Goal: Task Accomplishment & Management: Use online tool/utility

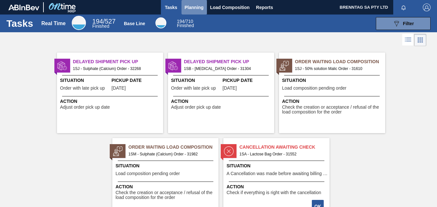
click at [193, 9] on span "Planning" at bounding box center [194, 8] width 19 height 8
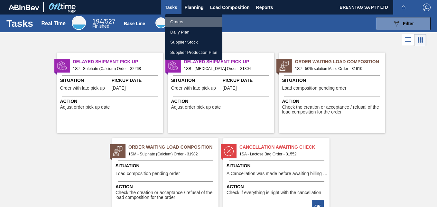
click at [184, 24] on li "Orders" at bounding box center [193, 22] width 57 height 10
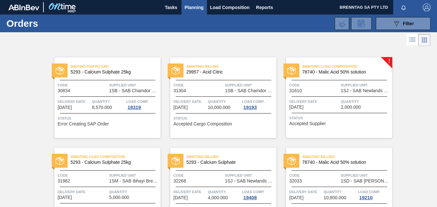
click at [387, 60] on div "Awaiting Load Composition 78740 - Malic Acid 50% solution Code 31610 Supplied U…" at bounding box center [339, 97] width 106 height 80
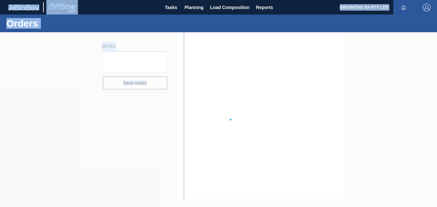
click at [387, 60] on div at bounding box center [218, 119] width 437 height 174
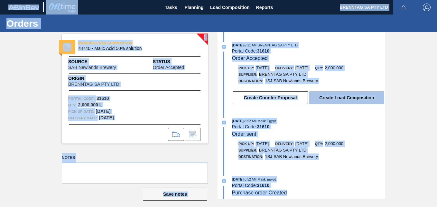
click at [368, 95] on button "Create Load Composition" at bounding box center [346, 97] width 75 height 13
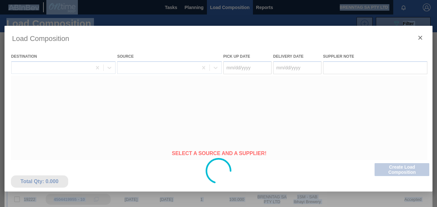
type Date "[DATE]"
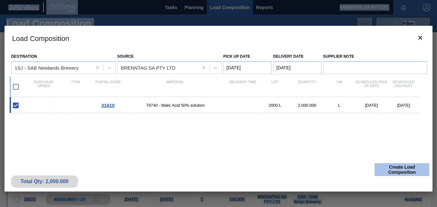
click at [400, 170] on button "Create Load Composition" at bounding box center [401, 169] width 55 height 13
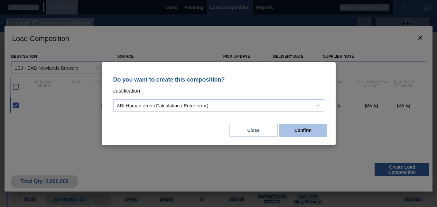
click at [293, 132] on button "Confirm" at bounding box center [303, 130] width 48 height 13
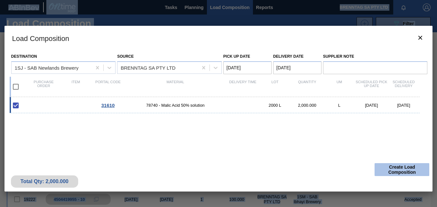
click at [392, 170] on button "Create Load Composition" at bounding box center [401, 169] width 55 height 13
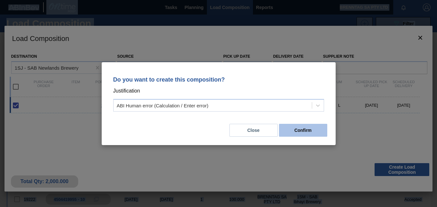
click at [292, 129] on button "Confirm" at bounding box center [303, 130] width 48 height 13
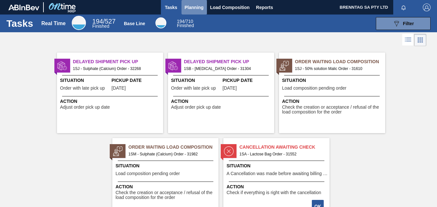
click at [199, 6] on span "Planning" at bounding box center [194, 8] width 19 height 8
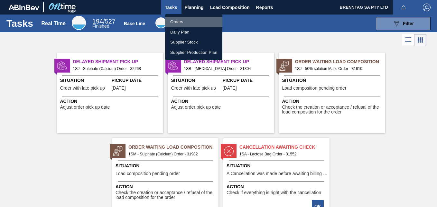
click at [182, 22] on li "Orders" at bounding box center [193, 22] width 57 height 10
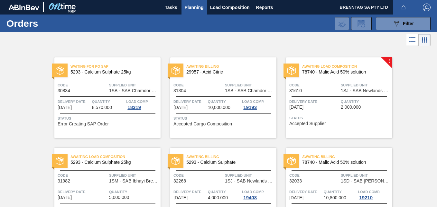
click at [387, 59] on div "Awaiting Load Composition 78740 - Malic Acid 50% solution Code 31610 Supplied U…" at bounding box center [339, 97] width 106 height 80
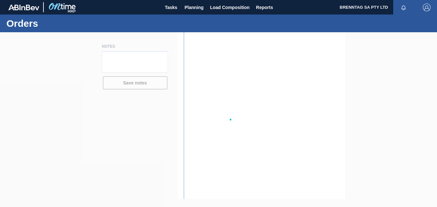
click at [387, 59] on div at bounding box center [218, 119] width 437 height 174
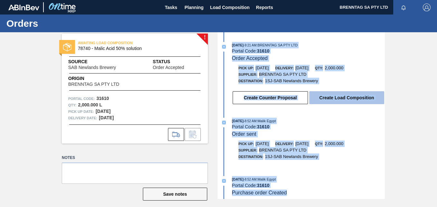
click at [335, 98] on button "Create Load Composition" at bounding box center [346, 97] width 75 height 13
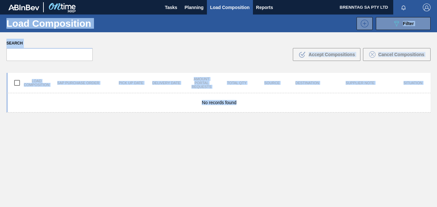
click at [335, 98] on div "No records found" at bounding box center [218, 102] width 424 height 19
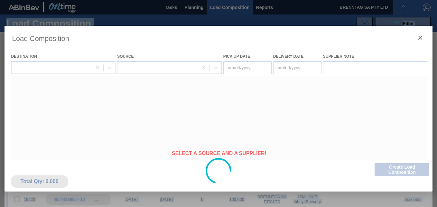
type Date "[DATE]"
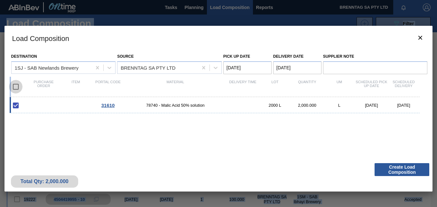
click at [16, 87] on input "checkbox" at bounding box center [16, 87] width 14 height 14
click at [398, 169] on button "Create Load Composition" at bounding box center [401, 169] width 55 height 13
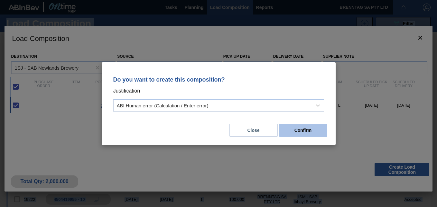
click at [310, 127] on button "Confirm" at bounding box center [303, 130] width 48 height 13
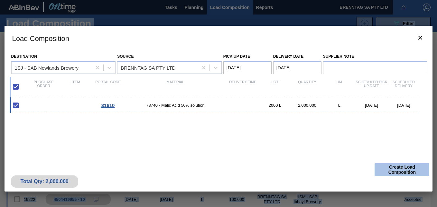
click at [415, 167] on button "Create Load Composition" at bounding box center [401, 169] width 55 height 13
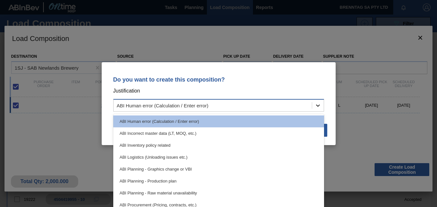
click at [320, 106] on icon at bounding box center [318, 105] width 6 height 6
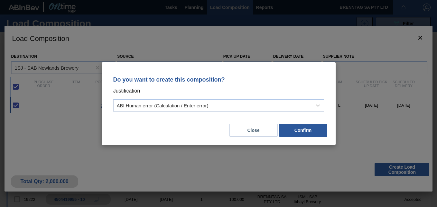
click at [366, 117] on div "Do you want to create this composition? Justification ABI Human error (Calculat…" at bounding box center [218, 103] width 437 height 207
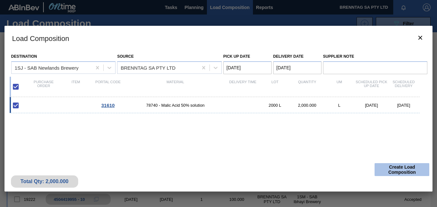
click at [395, 171] on button "Create Load Composition" at bounding box center [401, 169] width 55 height 13
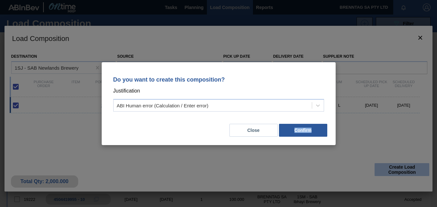
click at [395, 171] on div "Do you want to create this composition? Justification ABI Human error (Calculat…" at bounding box center [218, 103] width 437 height 207
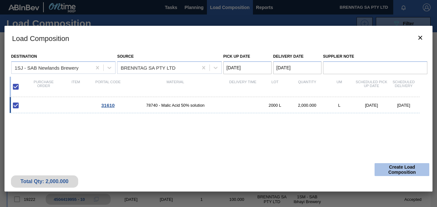
click at [392, 167] on button "Create Load Composition" at bounding box center [401, 169] width 55 height 13
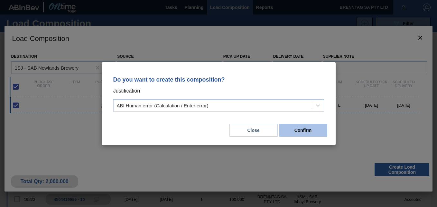
click at [301, 129] on button "Confirm" at bounding box center [303, 130] width 48 height 13
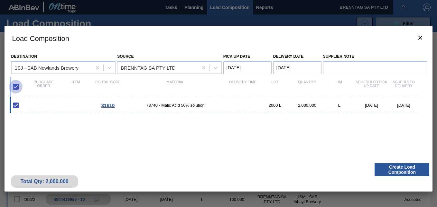
click at [14, 87] on input "checkbox" at bounding box center [16, 87] width 14 height 14
checkbox input "false"
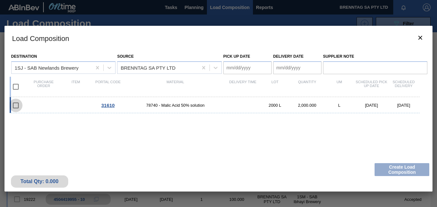
click at [16, 105] on input "checkbox" at bounding box center [16, 105] width 14 height 14
click at [16, 107] on input "checkbox" at bounding box center [16, 105] width 14 height 14
checkbox input "false"
click at [17, 84] on input "checkbox" at bounding box center [16, 87] width 14 height 14
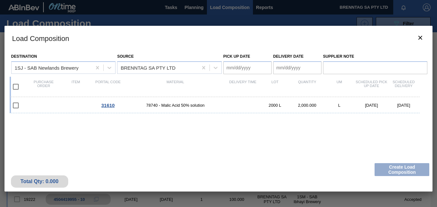
checkbox input "true"
type Date "[DATE]"
checkbox input "true"
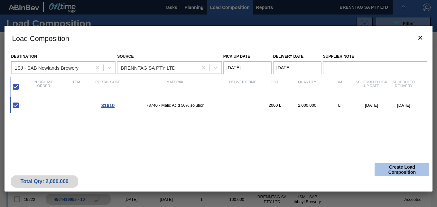
click at [397, 167] on button "Create Load Composition" at bounding box center [401, 169] width 55 height 13
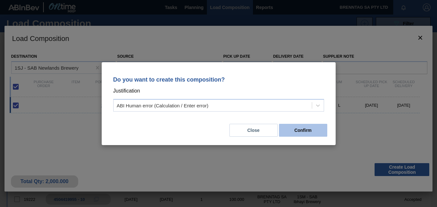
click at [305, 129] on button "Confirm" at bounding box center [303, 130] width 48 height 13
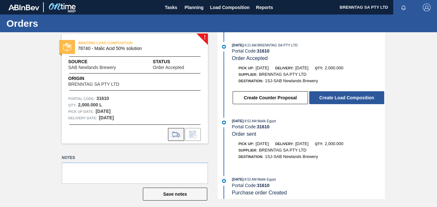
click at [177, 134] on icon at bounding box center [175, 134] width 7 height 5
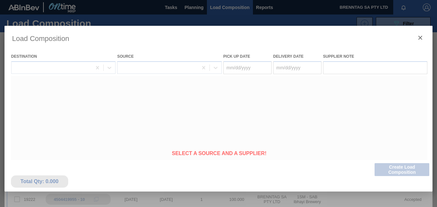
type Date "[DATE]"
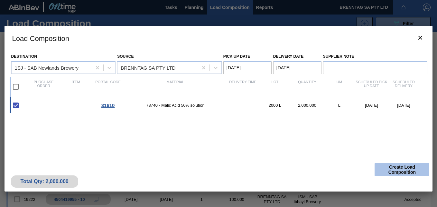
click at [395, 169] on button "Create Load Composition" at bounding box center [401, 169] width 55 height 13
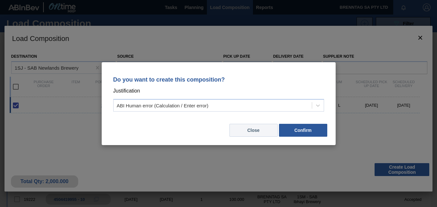
click at [257, 128] on button "Close" at bounding box center [253, 130] width 48 height 13
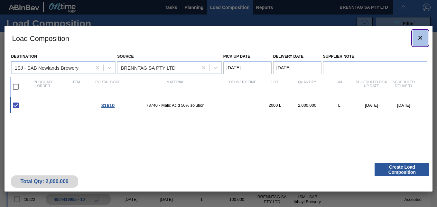
click at [419, 38] on icon "botão de ícone" at bounding box center [420, 38] width 8 height 8
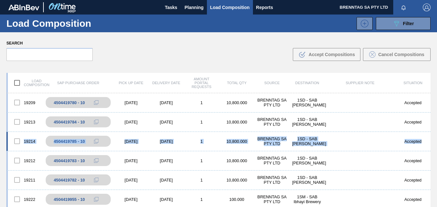
drag, startPoint x: 428, startPoint y: 128, endPoint x: 426, endPoint y: 138, distance: 10.2
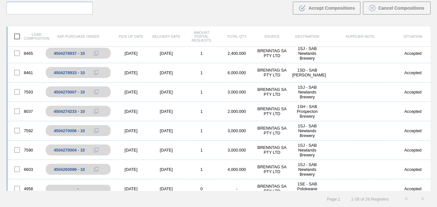
scroll to position [358, 0]
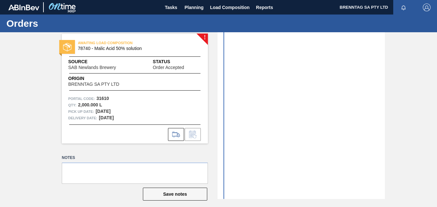
click at [204, 37] on div "AWAITING LOAD COMPOSITION 78740 - Malic Acid 50% solution Source SAB Newlands B…" at bounding box center [135, 88] width 146 height 109
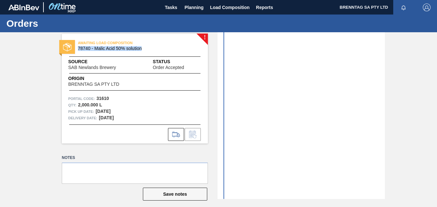
click at [204, 37] on div "AWAITING LOAD COMPOSITION 78740 - Malic Acid 50% solution Source SAB Newlands B…" at bounding box center [135, 88] width 146 height 109
click at [58, 70] on div "! AWAITING LOAD COMPOSITION 78740 - Malic Acid 50% solution Source SAB Newlands…" at bounding box center [130, 88] width 156 height 109
click at [179, 195] on button "Save notes" at bounding box center [175, 193] width 64 height 13
click at [0, 0] on html "Tasks Planning Load Composition Reports BRENNTAG SA PTY LTD Mark all as read Or…" at bounding box center [218, 0] width 437 height 0
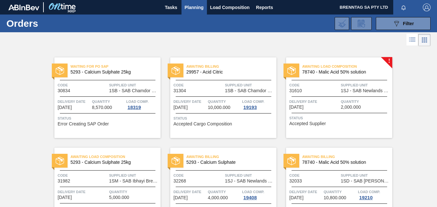
click at [352, 104] on span "Quantity" at bounding box center [366, 101] width 50 height 6
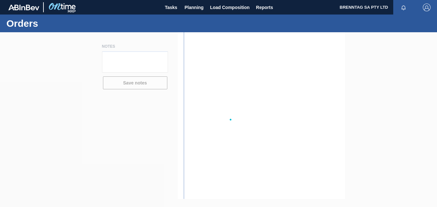
click at [352, 104] on div at bounding box center [218, 119] width 437 height 174
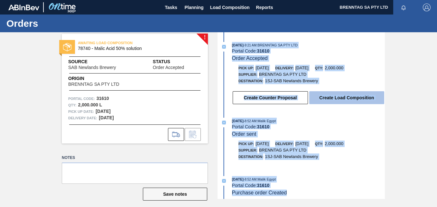
click at [326, 97] on button "Create Load Composition" at bounding box center [346, 97] width 75 height 13
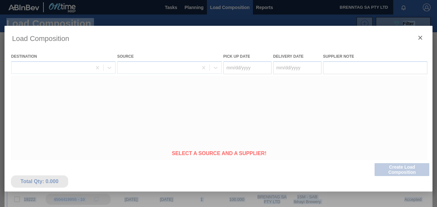
type Date "[DATE]"
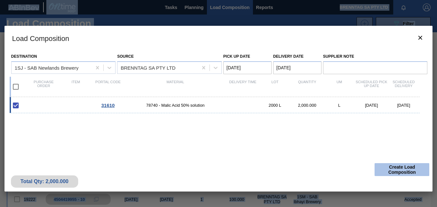
click at [394, 170] on button "Create Load Composition" at bounding box center [401, 169] width 55 height 13
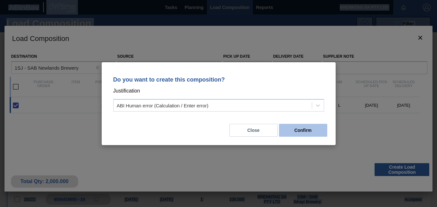
click at [304, 131] on button "Confirm" at bounding box center [303, 130] width 48 height 13
